Goal: Check status

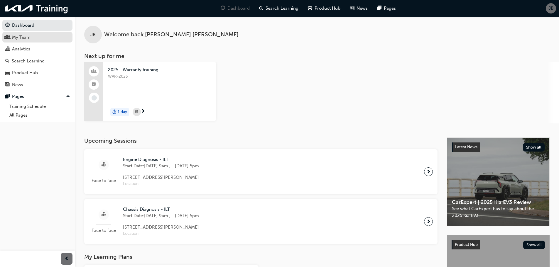
click at [37, 41] on link "My Team" at bounding box center [37, 37] width 70 height 11
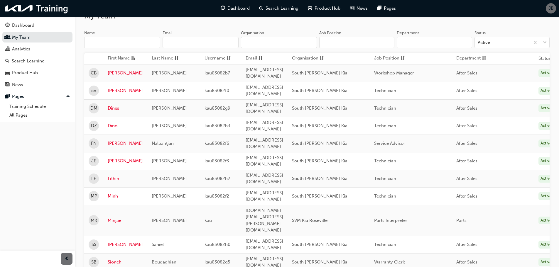
scroll to position [59, 0]
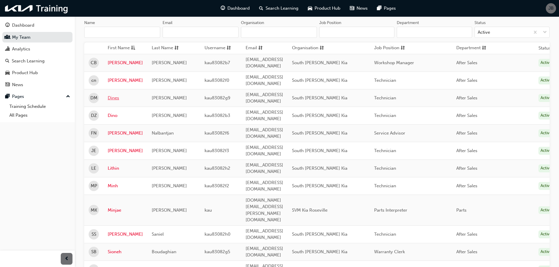
click at [115, 95] on link "Dines" at bounding box center [125, 98] width 35 height 7
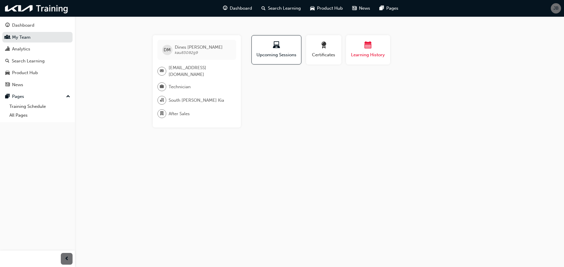
click at [378, 50] on div "Learning History" at bounding box center [367, 50] width 35 height 17
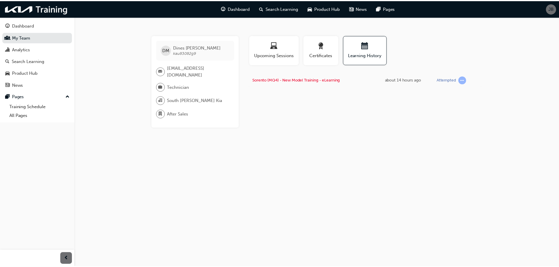
scroll to position [59, 0]
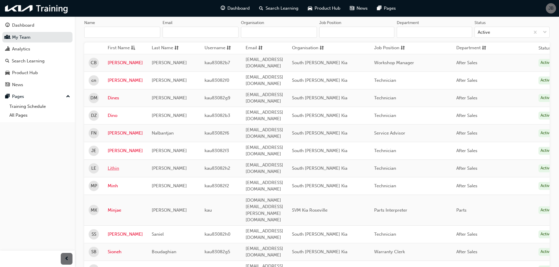
click at [114, 165] on link "Lithin" at bounding box center [125, 168] width 35 height 7
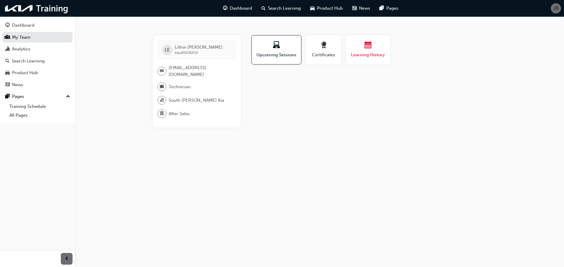
click at [367, 56] on span "Learning History" at bounding box center [367, 55] width 35 height 7
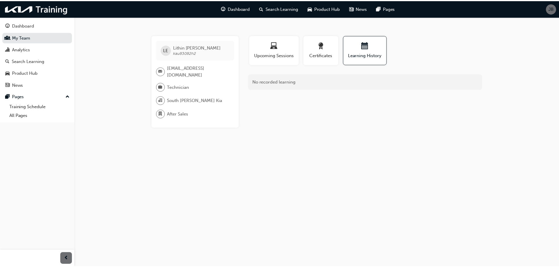
scroll to position [59, 0]
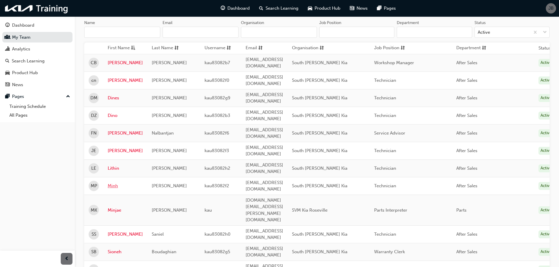
click at [112, 183] on link "Minh" at bounding box center [125, 186] width 35 height 7
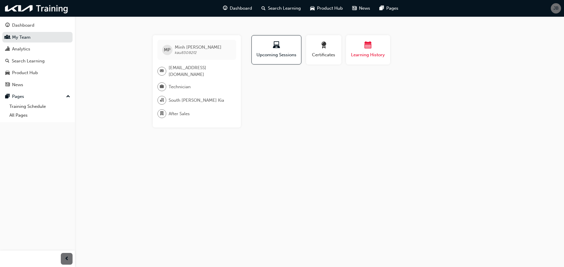
click at [380, 53] on span "Learning History" at bounding box center [367, 55] width 35 height 7
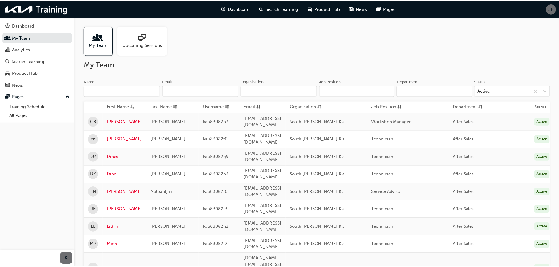
scroll to position [59, 0]
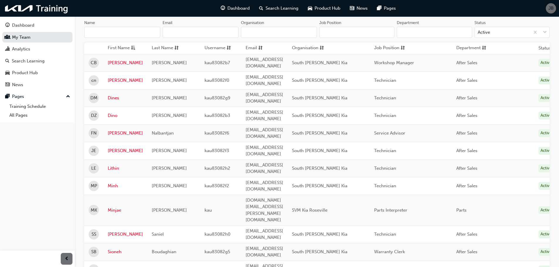
click at [115, 267] on link "Tiarne" at bounding box center [125, 270] width 35 height 7
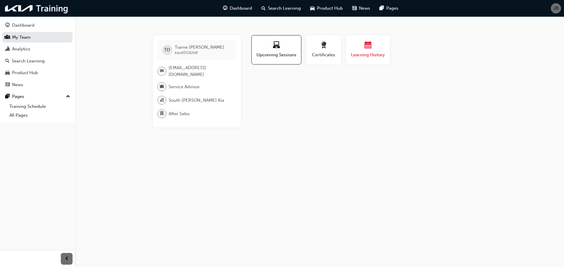
click at [379, 57] on span "Learning History" at bounding box center [367, 55] width 35 height 7
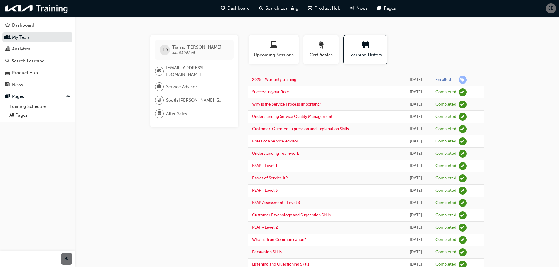
scroll to position [59, 0]
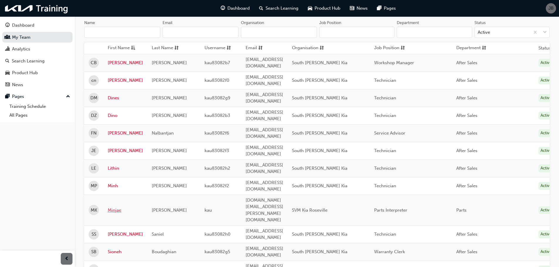
click at [112, 207] on link "Minjae" at bounding box center [125, 210] width 35 height 7
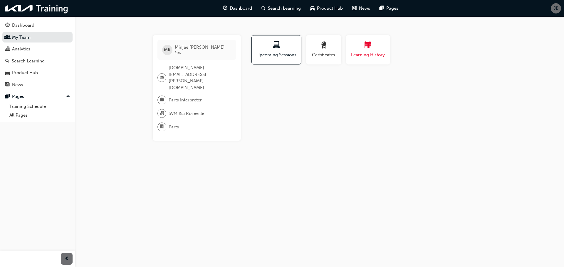
click at [379, 48] on div "button" at bounding box center [367, 46] width 35 height 9
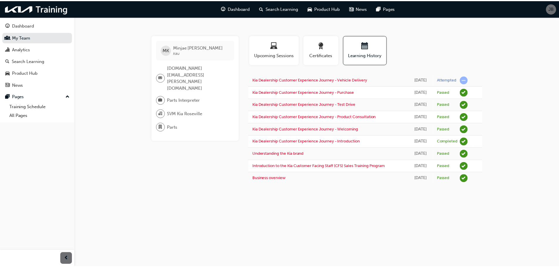
scroll to position [59, 0]
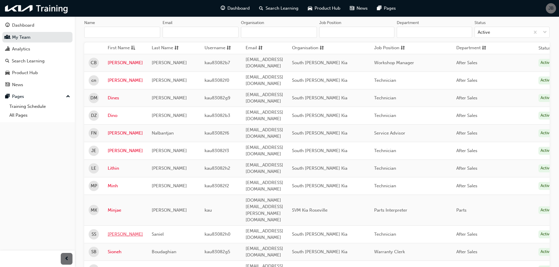
click at [114, 231] on link "[PERSON_NAME]" at bounding box center [125, 234] width 35 height 7
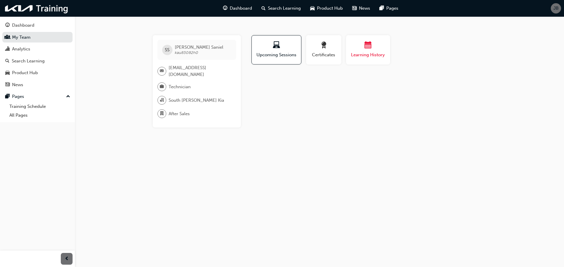
click at [363, 57] on span "Learning History" at bounding box center [367, 55] width 35 height 7
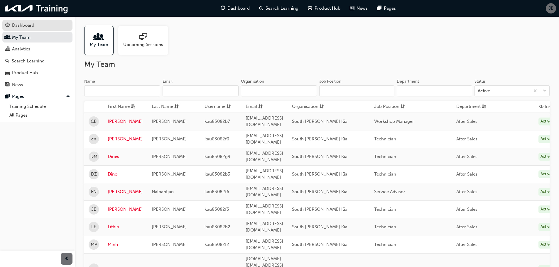
click at [37, 30] on link "Dashboard" at bounding box center [37, 25] width 70 height 11
